Goal: Task Accomplishment & Management: Manage account settings

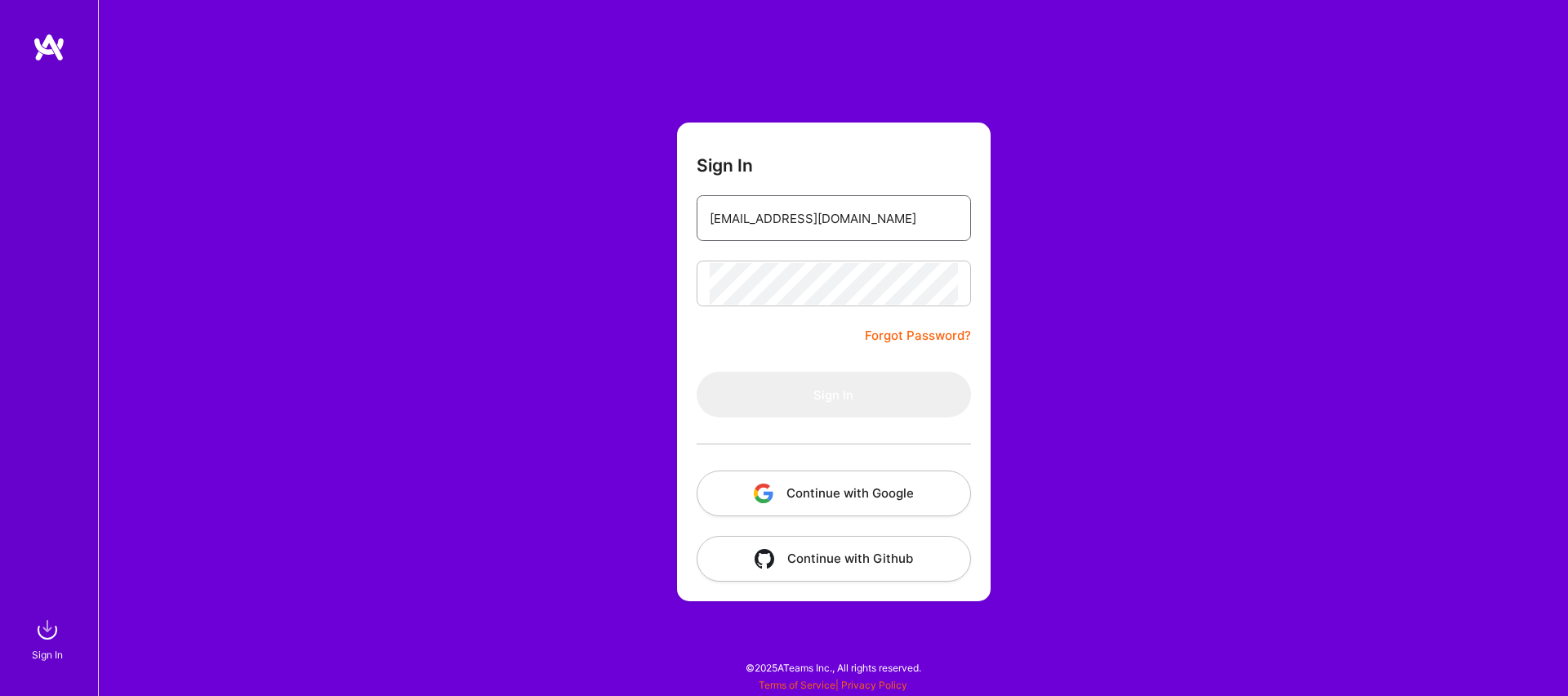
type input "[EMAIL_ADDRESS][DOMAIN_NAME]"
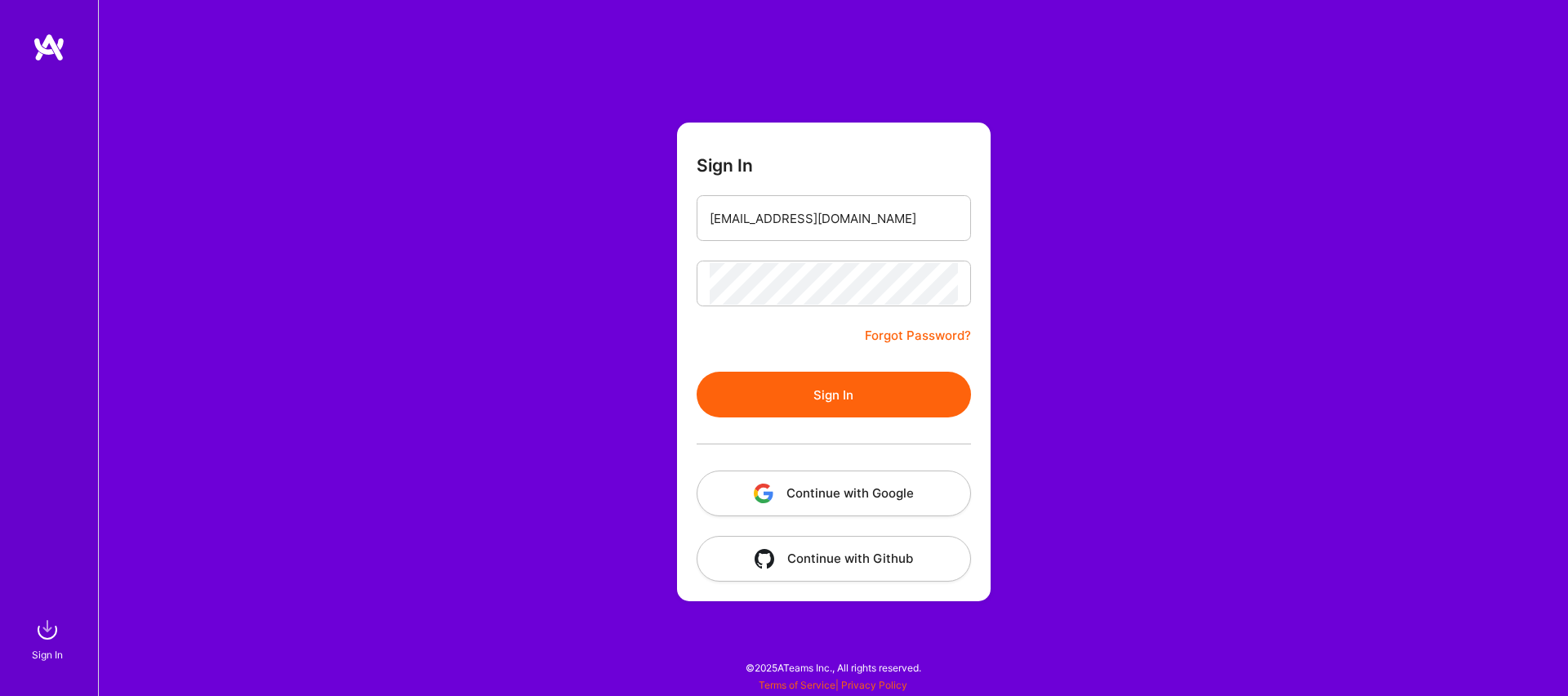
click at [871, 386] on button "Sign In" at bounding box center [833, 394] width 274 height 46
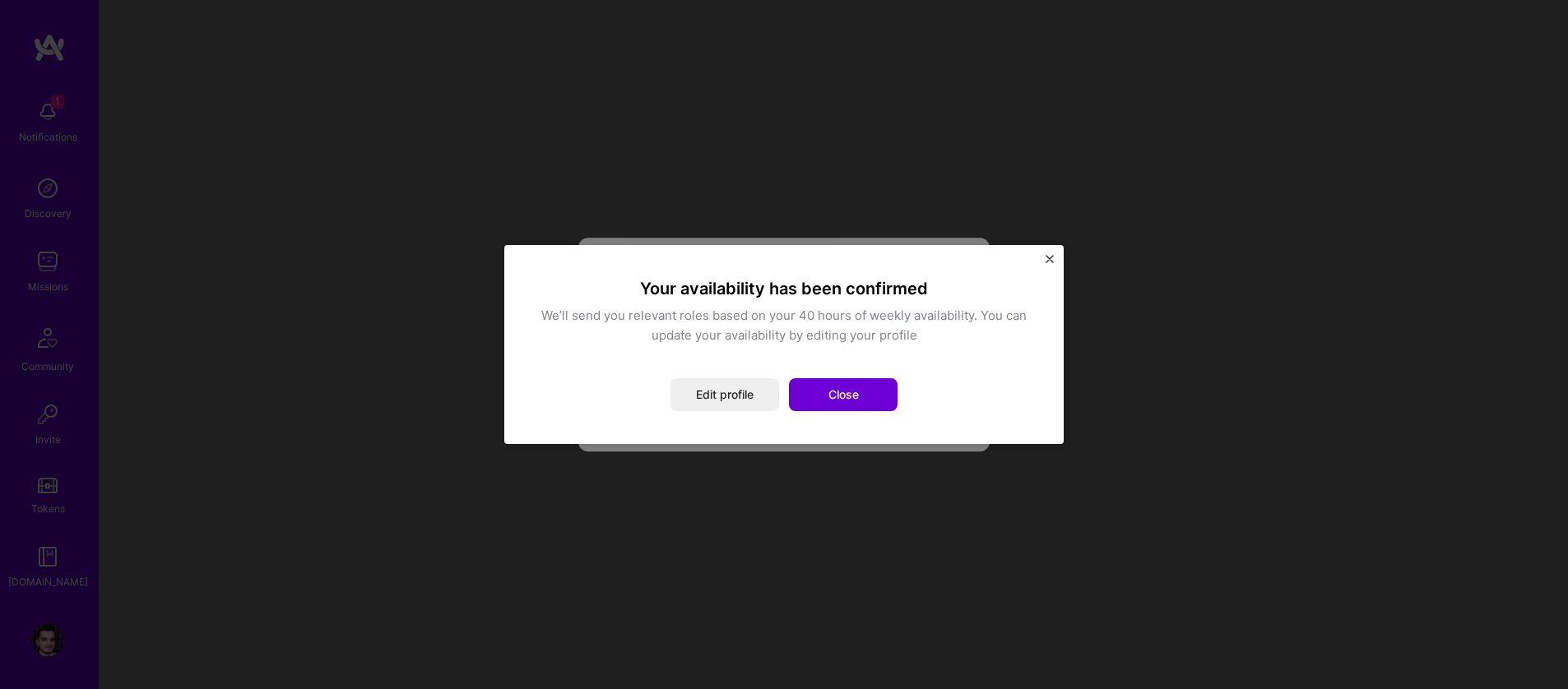
click at [665, 362] on div "Your availability has been confirmed We’ll send you relevant roles based on you…" at bounding box center [784, 344] width 493 height 133
click at [870, 390] on button "Close" at bounding box center [843, 394] width 109 height 33
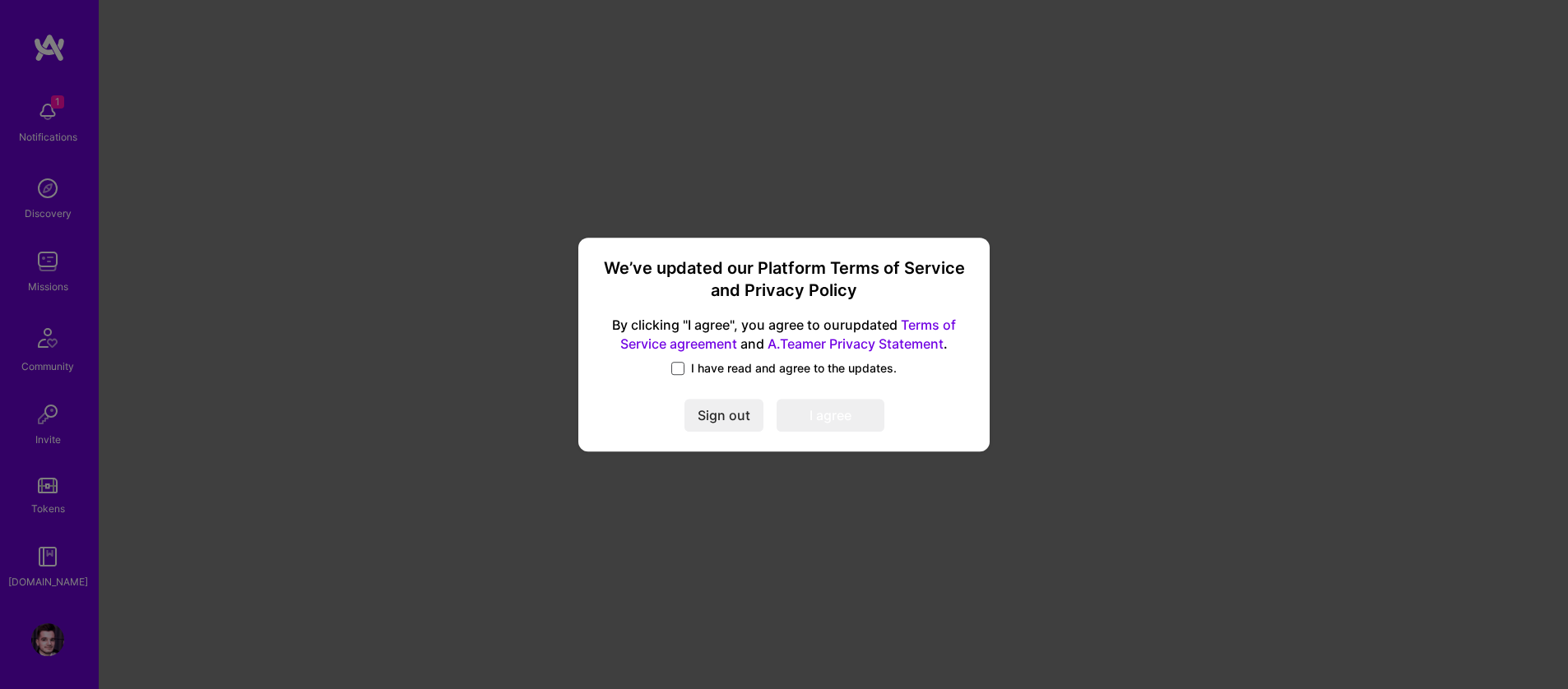
click at [680, 363] on span at bounding box center [678, 368] width 14 height 14
click at [0, 0] on input "I have read and agree to the updates." at bounding box center [0, 0] width 0 height 0
click at [808, 413] on button "I agree" at bounding box center [830, 415] width 108 height 33
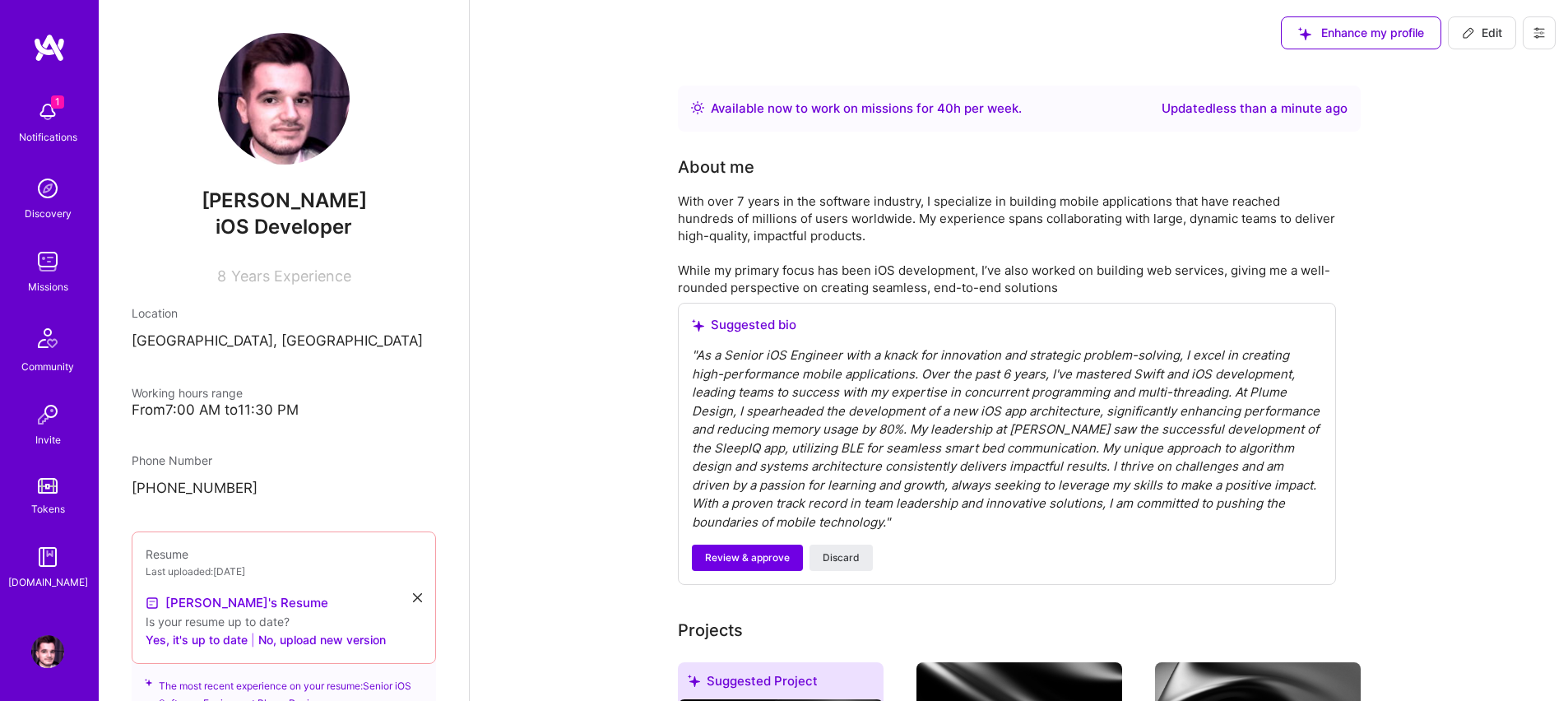
click at [53, 129] on div "Notifications" at bounding box center [47, 137] width 58 height 17
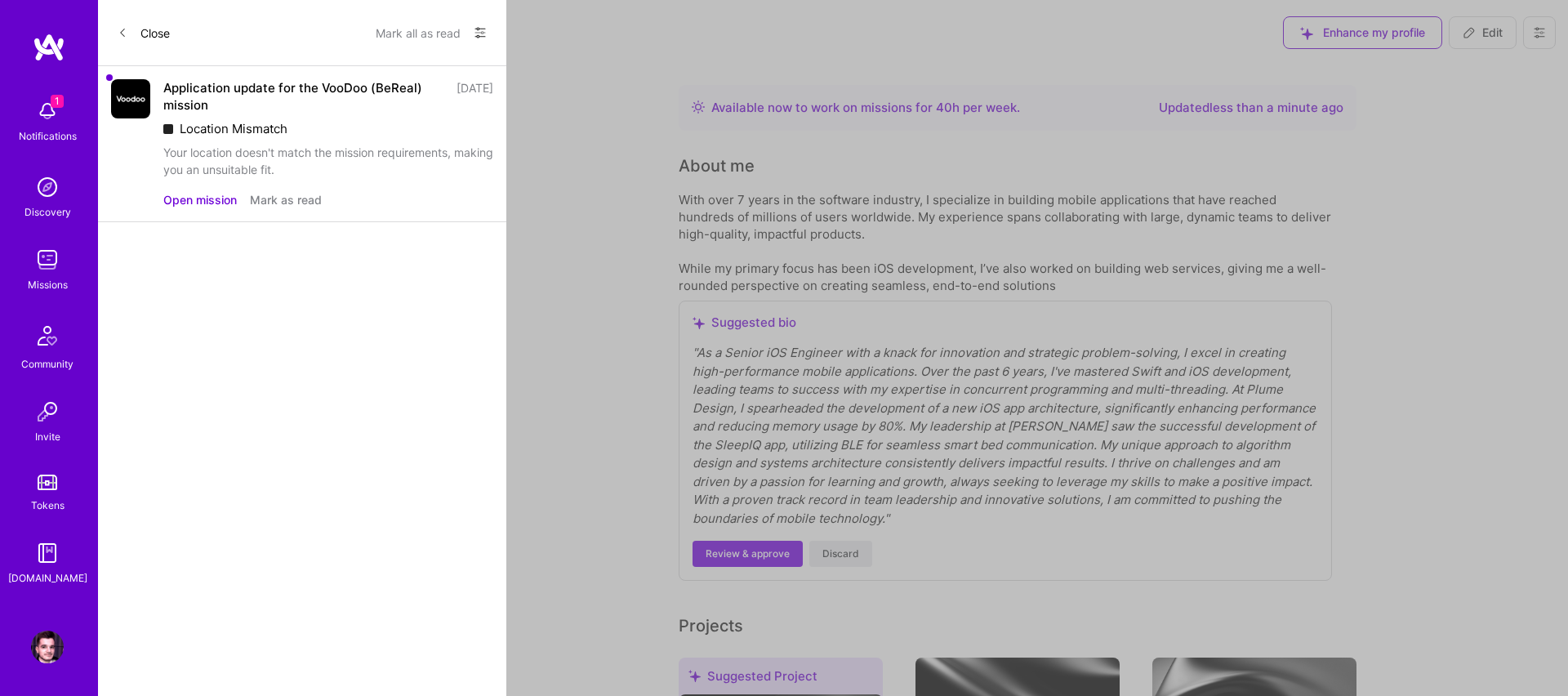
click at [75, 181] on link "Discovery" at bounding box center [47, 195] width 101 height 49
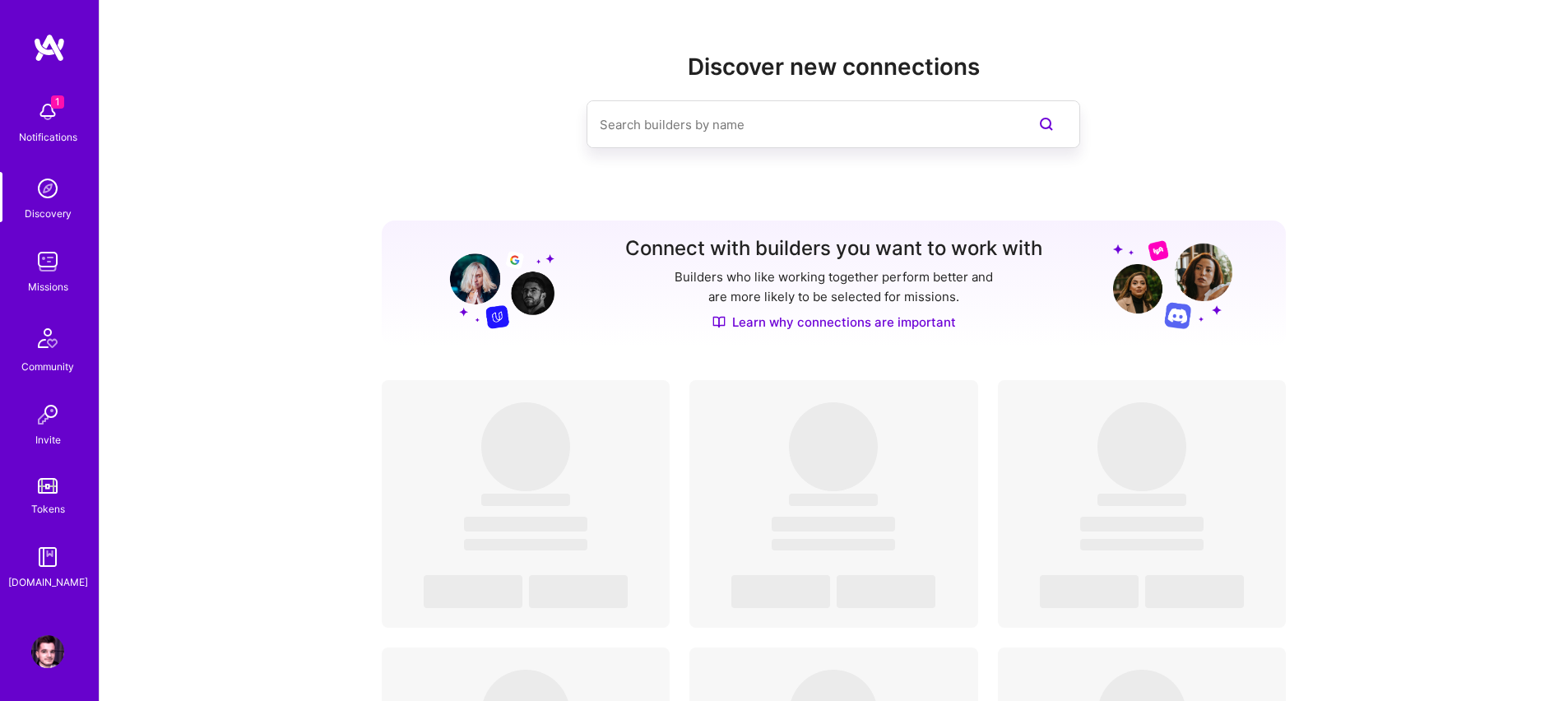
click at [76, 252] on link "Missions" at bounding box center [47, 269] width 102 height 50
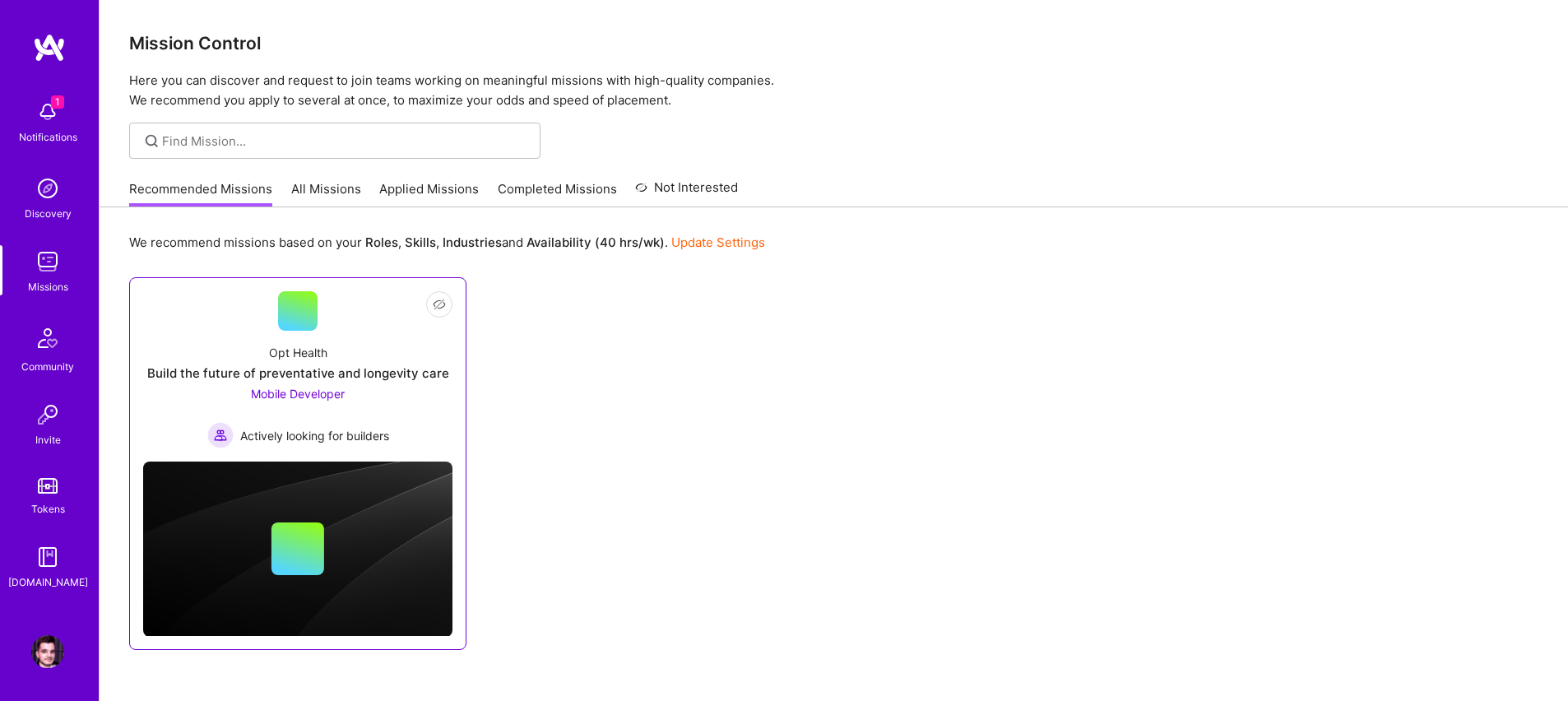
click at [378, 324] on link "Not Interested Opt Health Build the future of preventative and longevity care M…" at bounding box center [297, 370] width 309 height 157
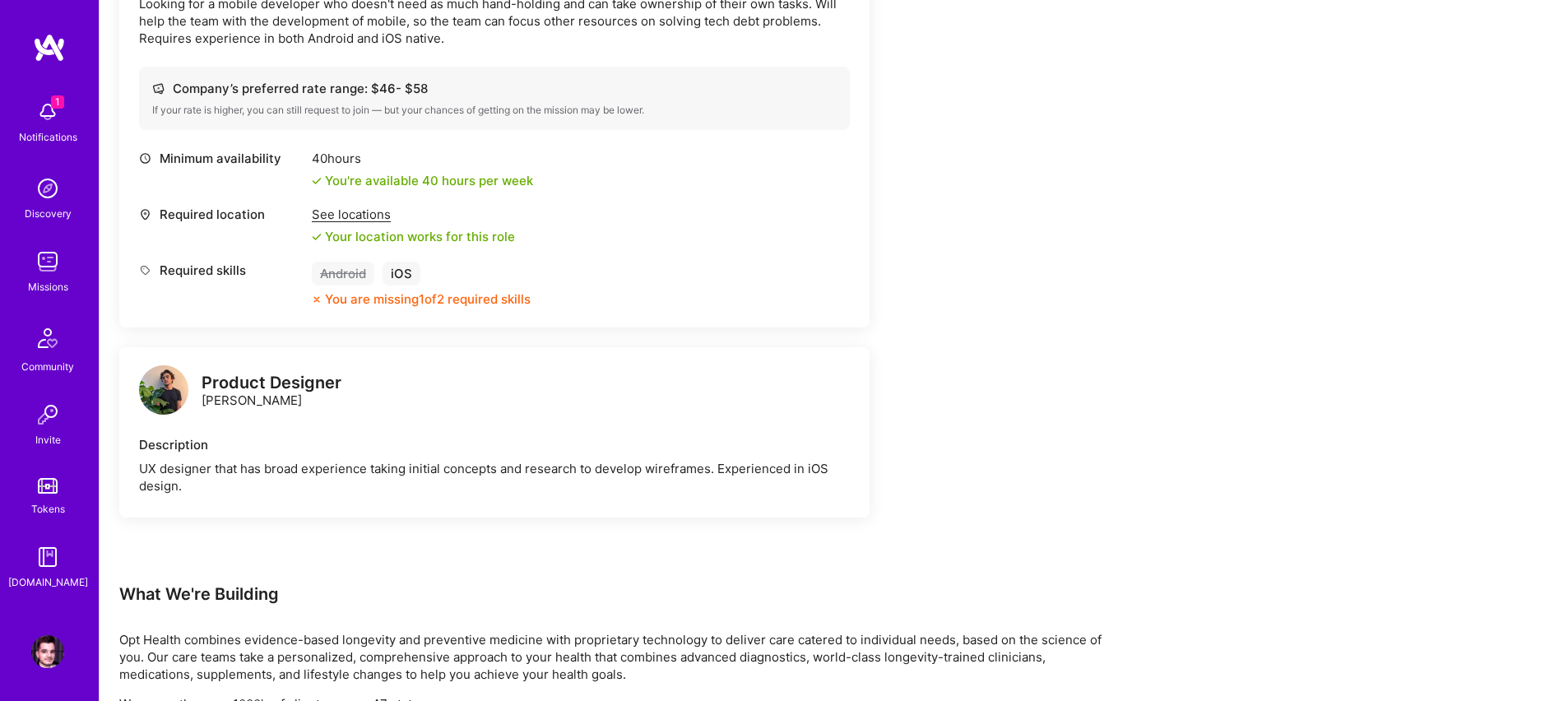
scroll to position [773, 0]
